Goal: Task Accomplishment & Management: Use online tool/utility

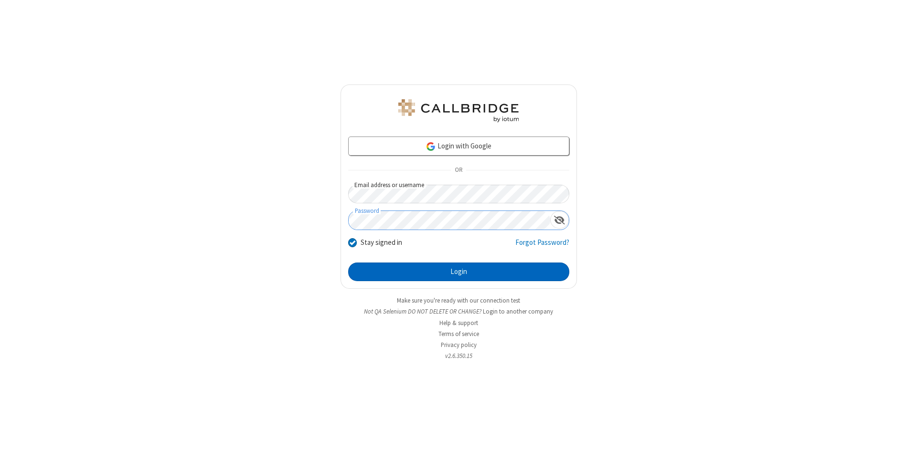
click at [459, 272] on button "Login" at bounding box center [458, 272] width 221 height 19
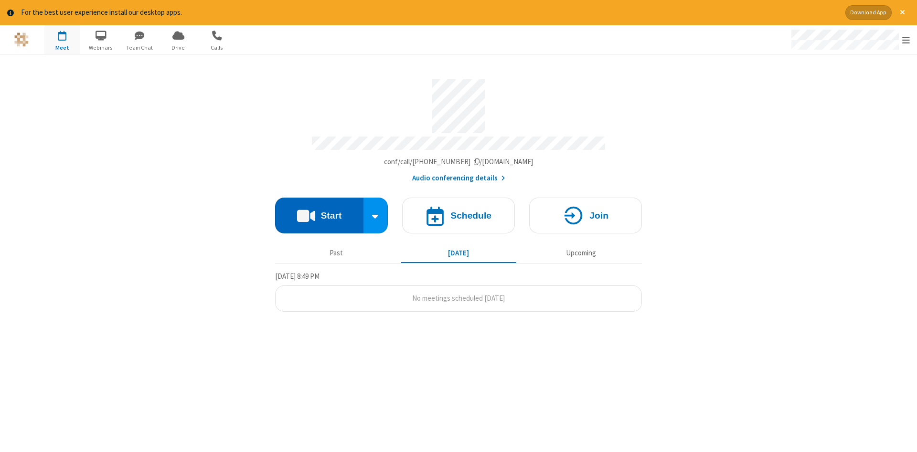
click at [319, 212] on button "Start" at bounding box center [319, 216] width 88 height 36
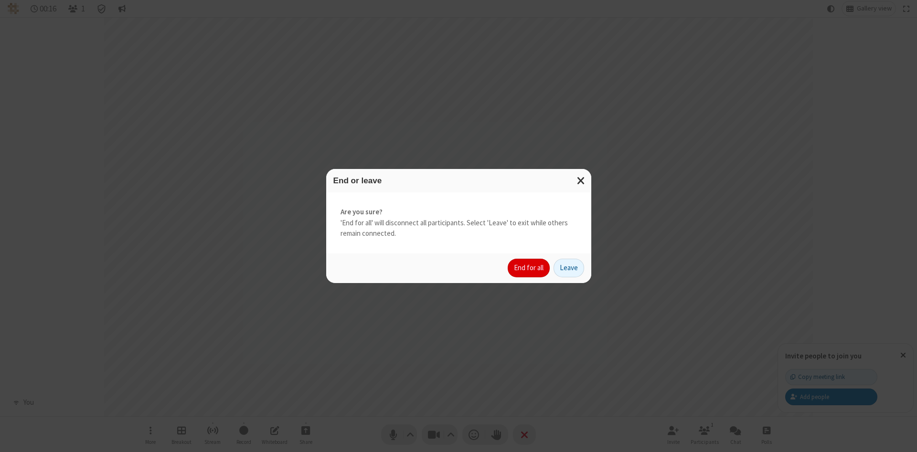
click at [529, 268] on button "End for all" at bounding box center [529, 268] width 42 height 19
